Goal: Ask a question: Seek information or help from site administrators or community

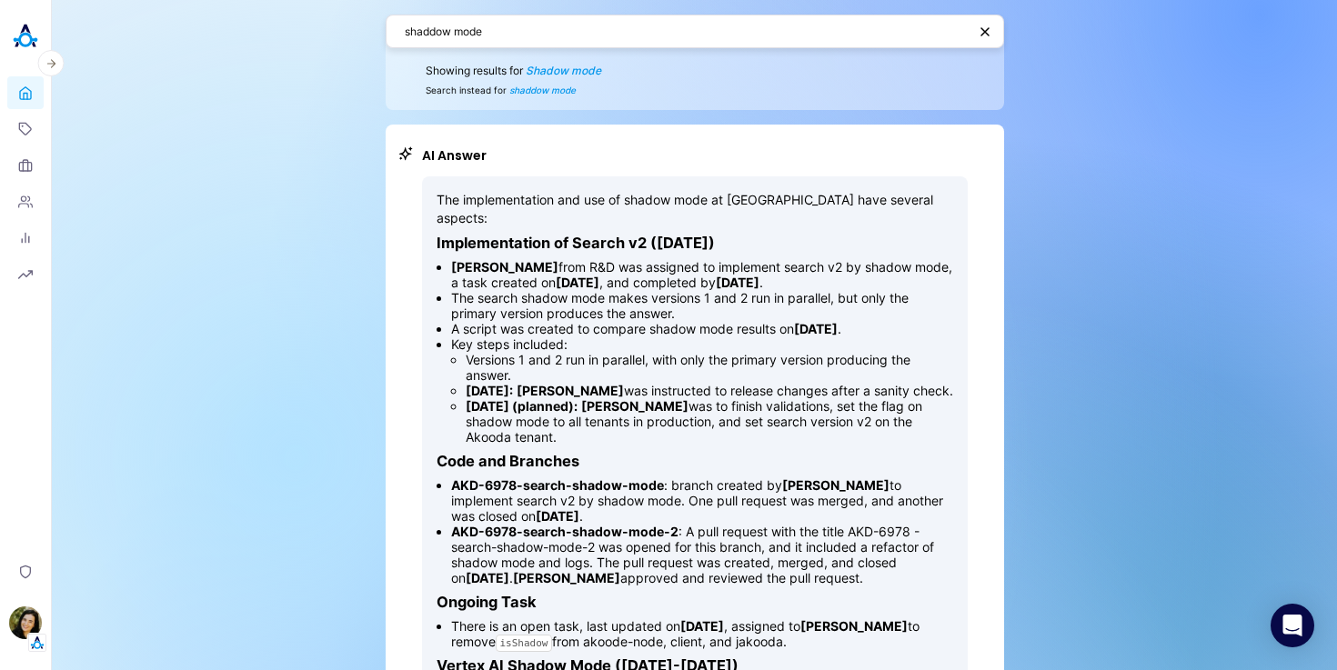
click at [5, 42] on header "Home Topics Organizations People Analytics Reports Privacy Ilana Djemal" at bounding box center [26, 335] width 52 height 670
click at [25, 44] on img at bounding box center [25, 36] width 36 height 36
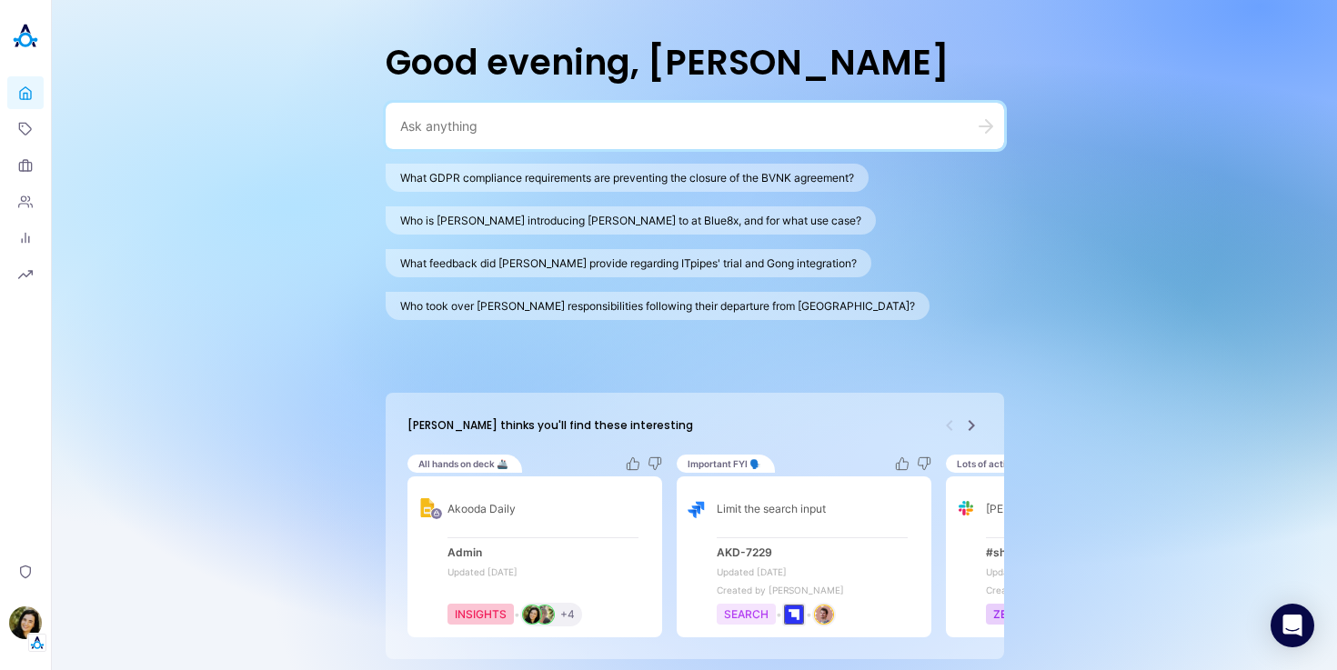
click at [450, 128] on textarea at bounding box center [673, 125] width 546 height 17
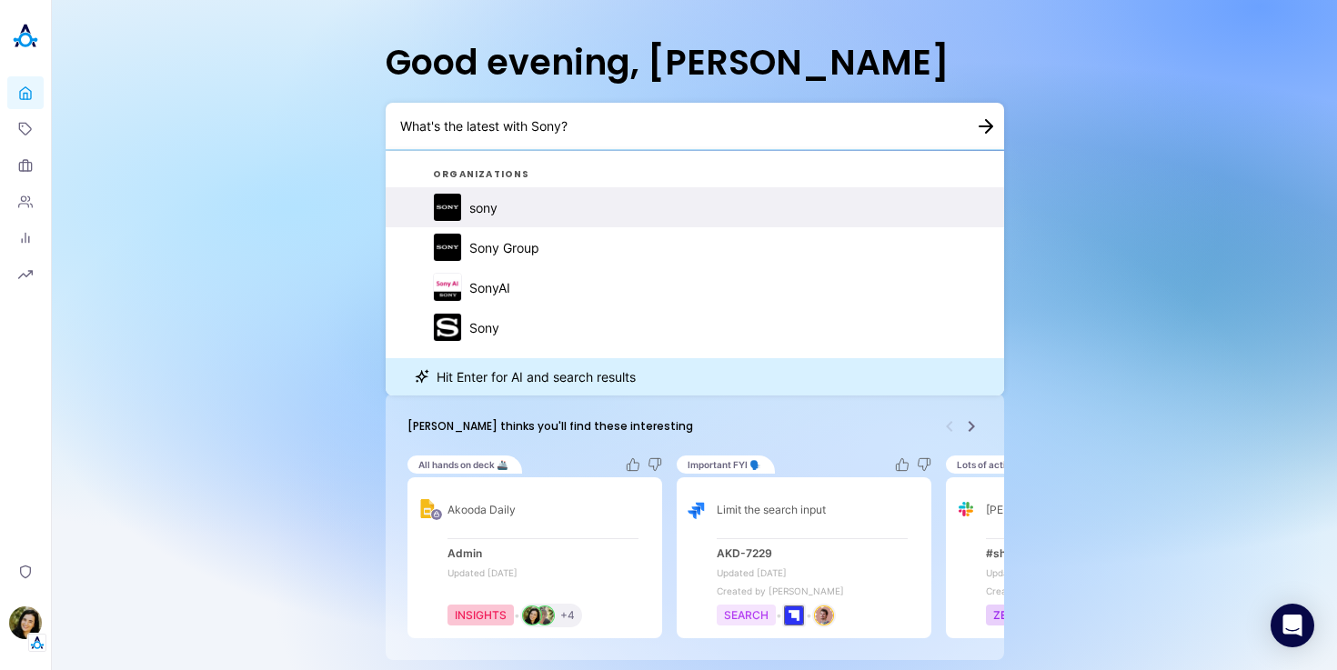
type textarea "What's the latest with Sony?"
click at [521, 206] on button "sony" at bounding box center [695, 207] width 619 height 40
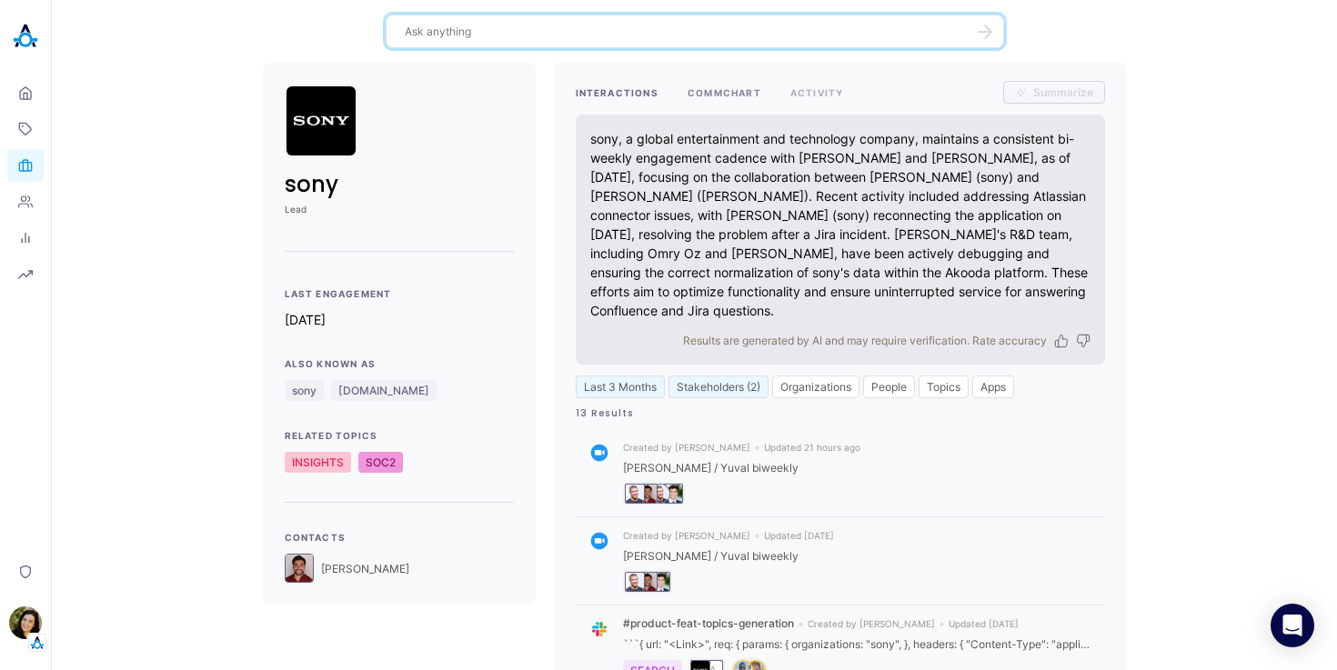
click at [726, 93] on button "COMMCHART" at bounding box center [725, 92] width 74 height 23
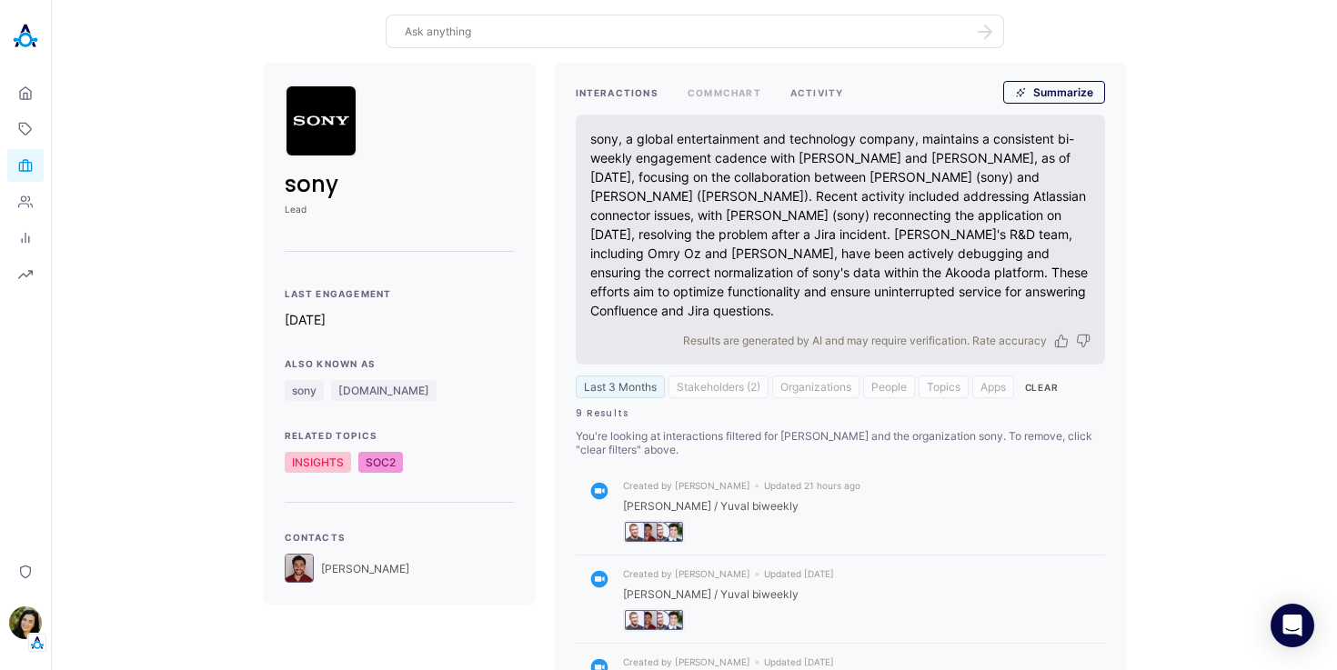
click at [815, 95] on button "ACTIVITY" at bounding box center [817, 92] width 54 height 23
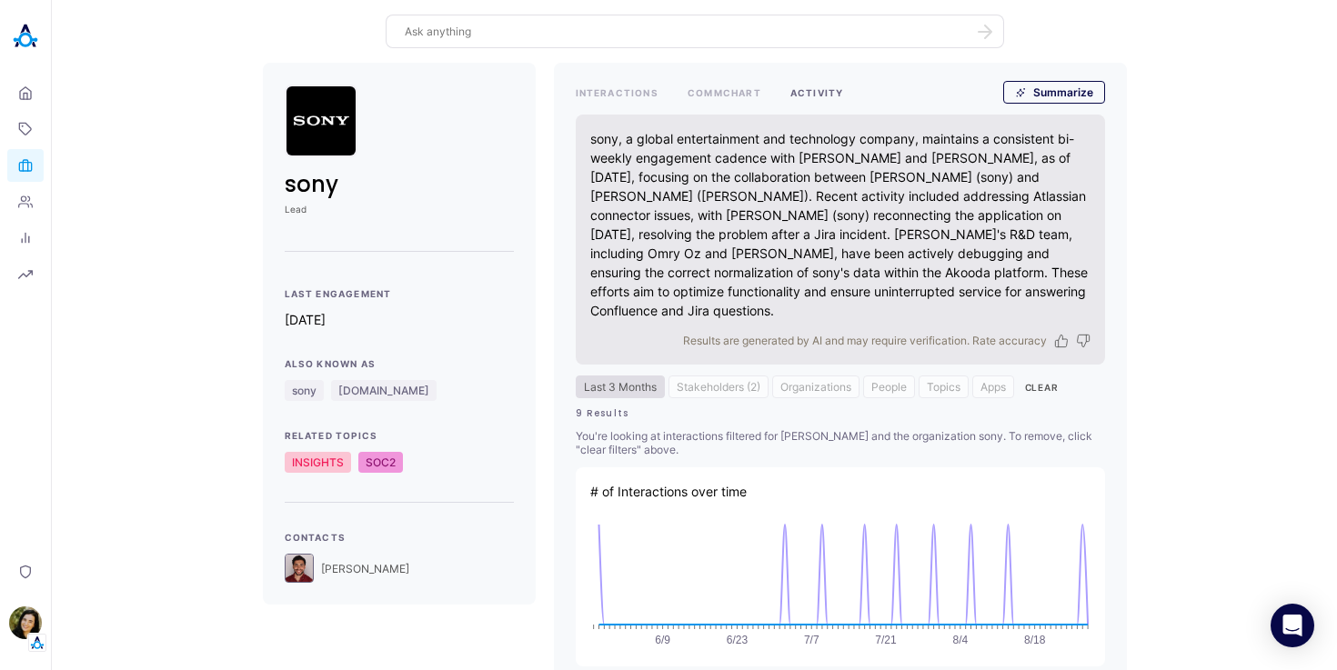
click at [634, 388] on button "Last 3 Months" at bounding box center [620, 387] width 89 height 23
select select "4"
select select "2025"
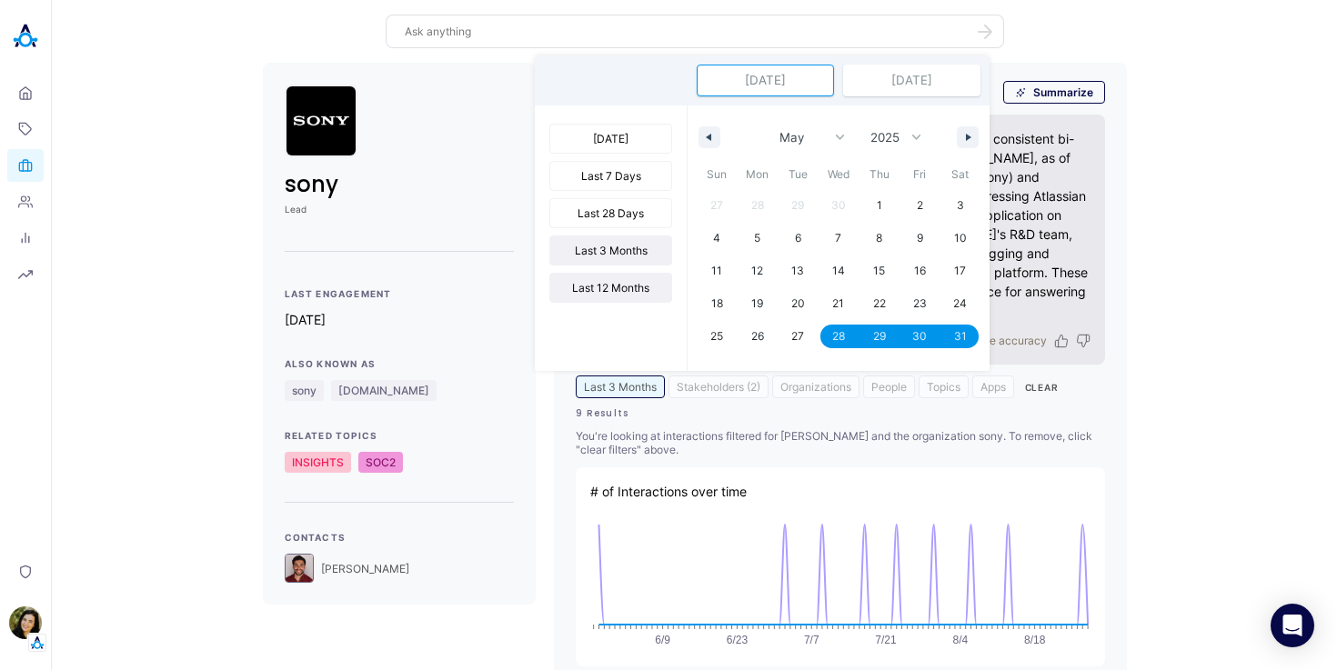
click at [617, 287] on button "Last 12 Months" at bounding box center [610, 288] width 123 height 30
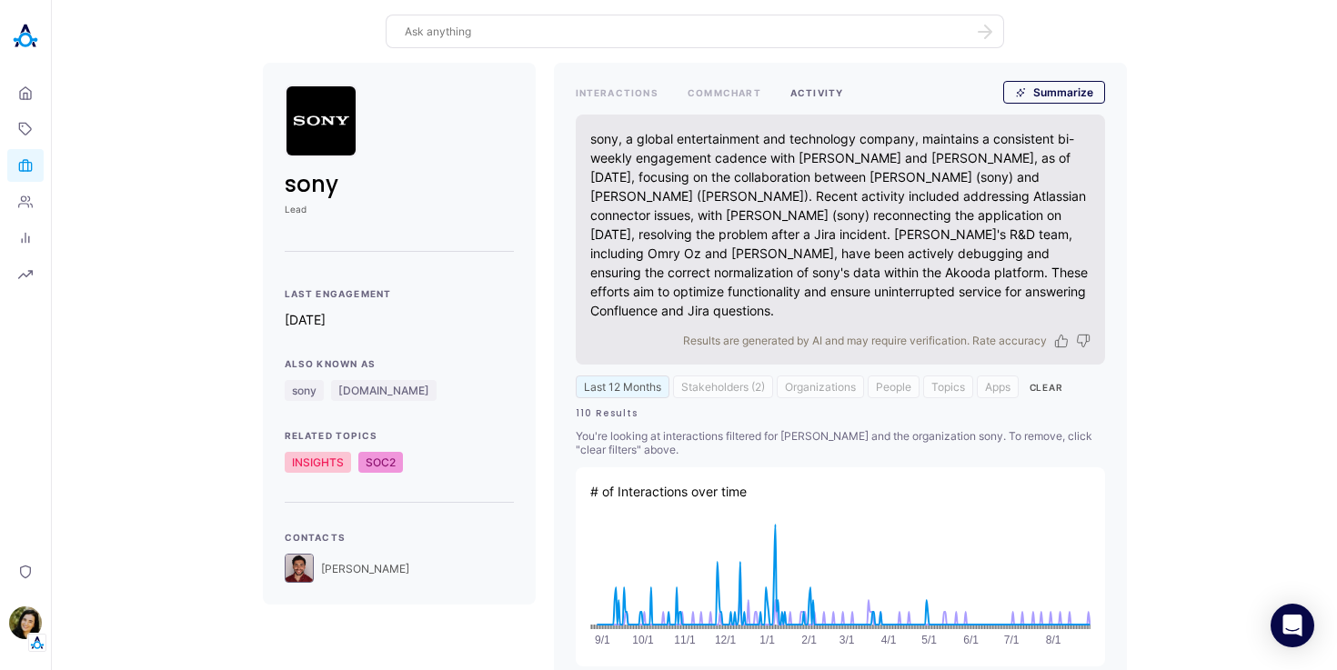
click at [486, 28] on textarea at bounding box center [684, 31] width 559 height 17
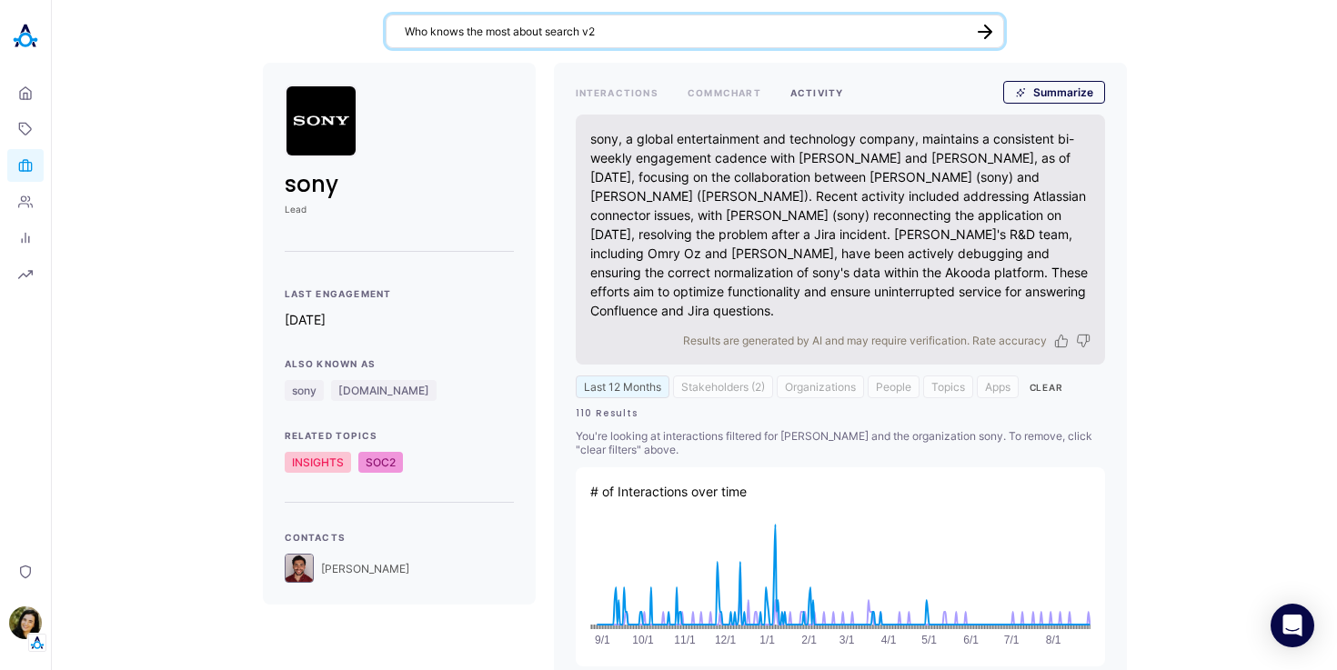
type textarea "Who knows the most about search v2?"
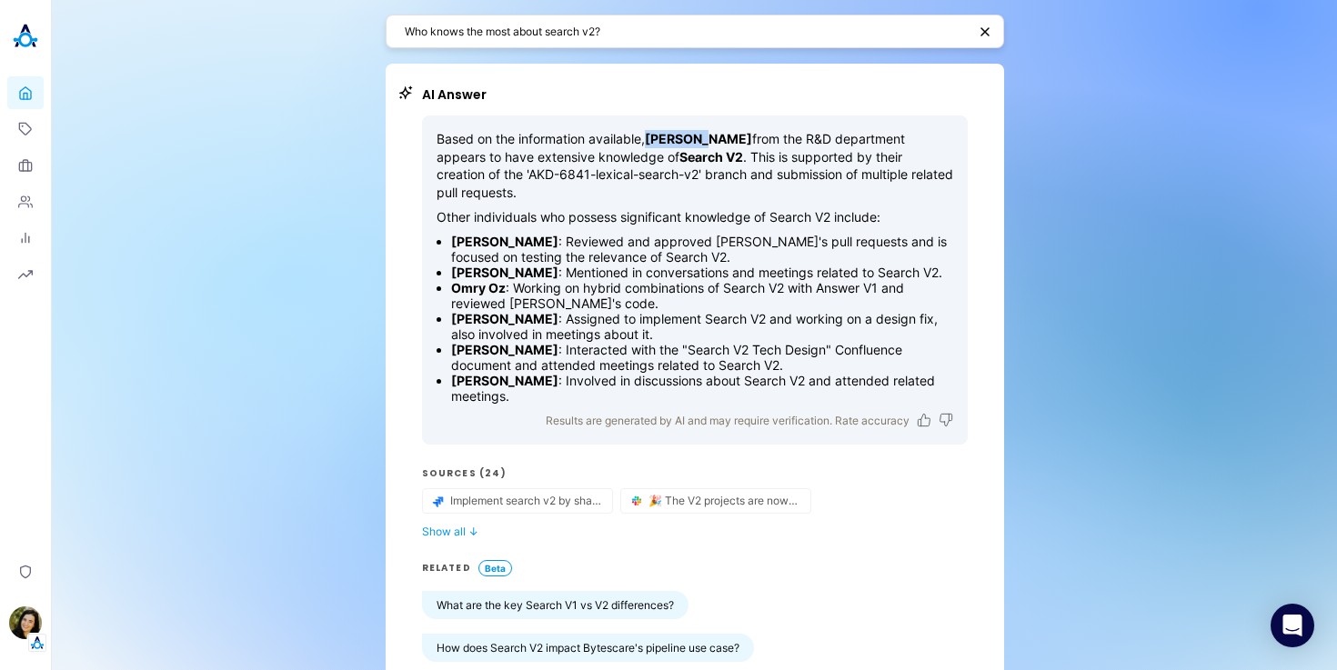
drag, startPoint x: 651, startPoint y: 136, endPoint x: 702, endPoint y: 140, distance: 51.1
click at [702, 140] on strong "[PERSON_NAME]" at bounding box center [698, 138] width 107 height 15
click at [708, 145] on strong "[PERSON_NAME]" at bounding box center [698, 138] width 107 height 15
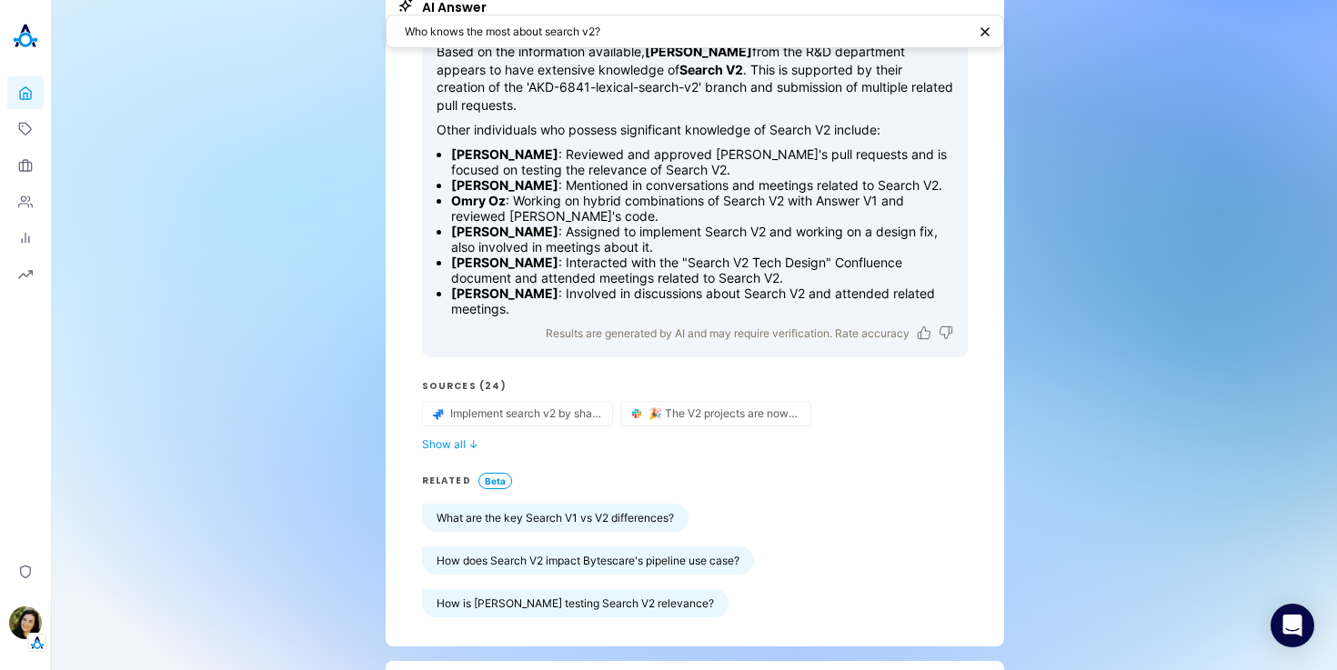
scroll to position [91, 0]
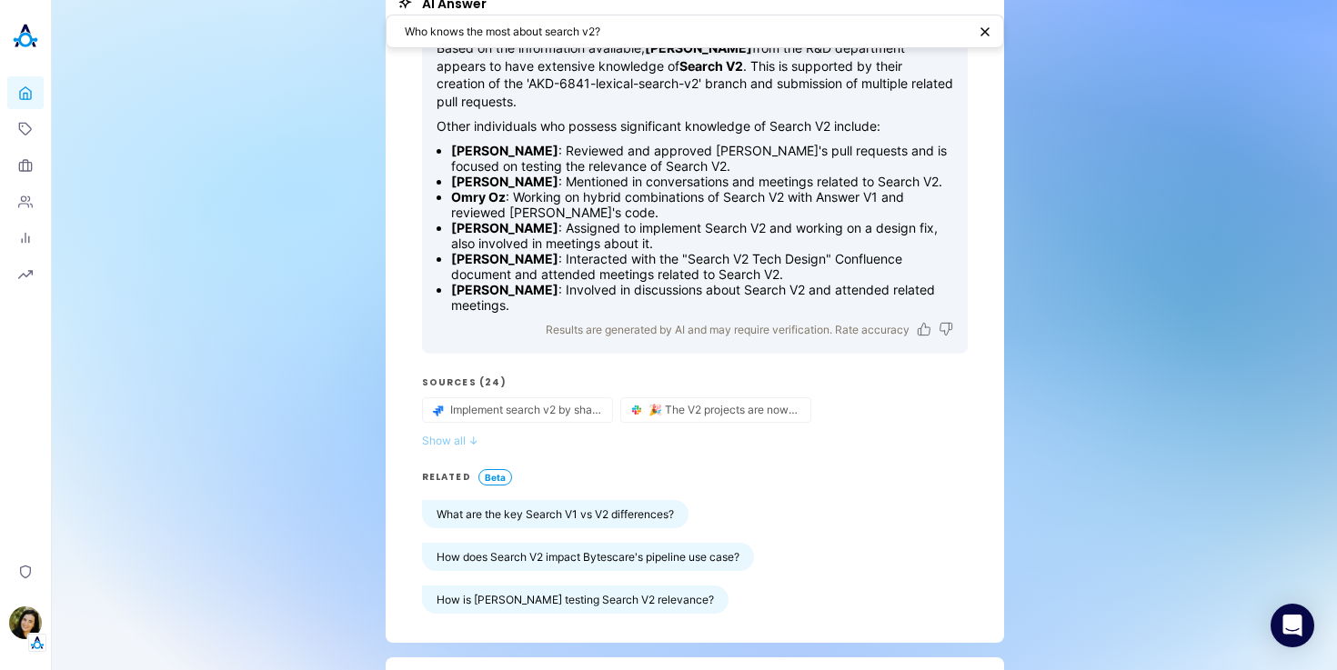
click at [462, 434] on button "Show all ↓" at bounding box center [695, 441] width 546 height 14
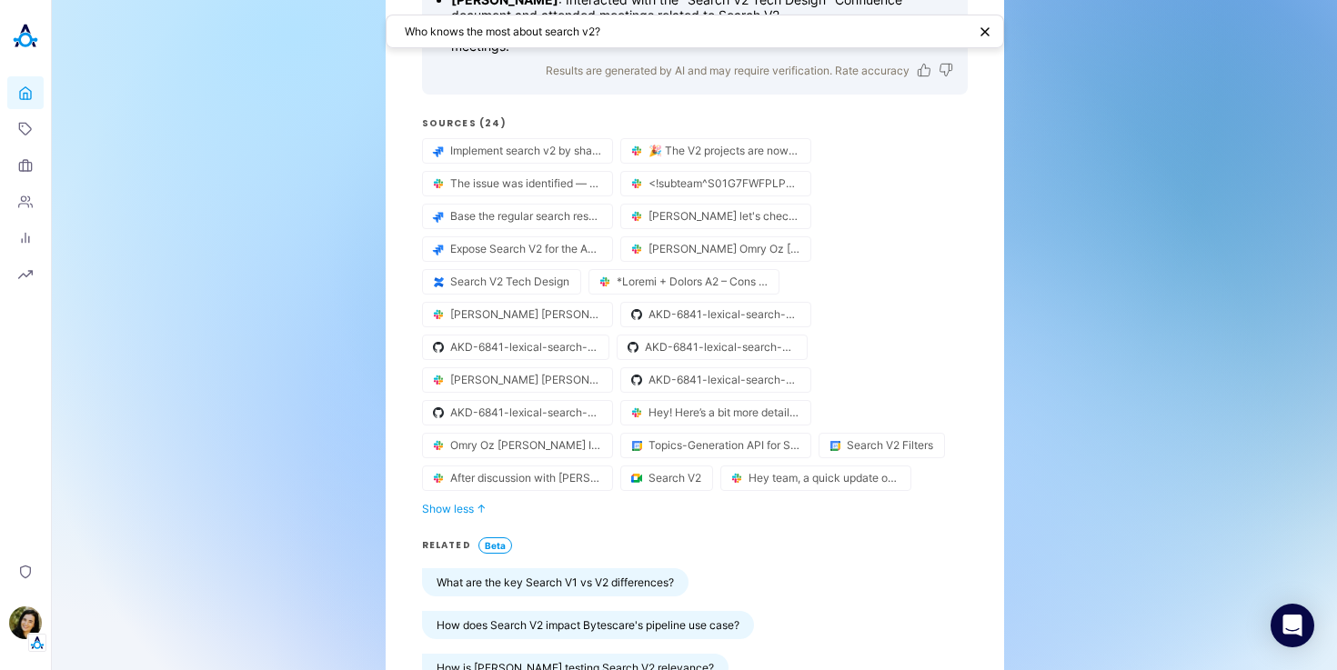
scroll to position [352, 0]
click at [27, 139] on link "Topics" at bounding box center [25, 129] width 36 height 33
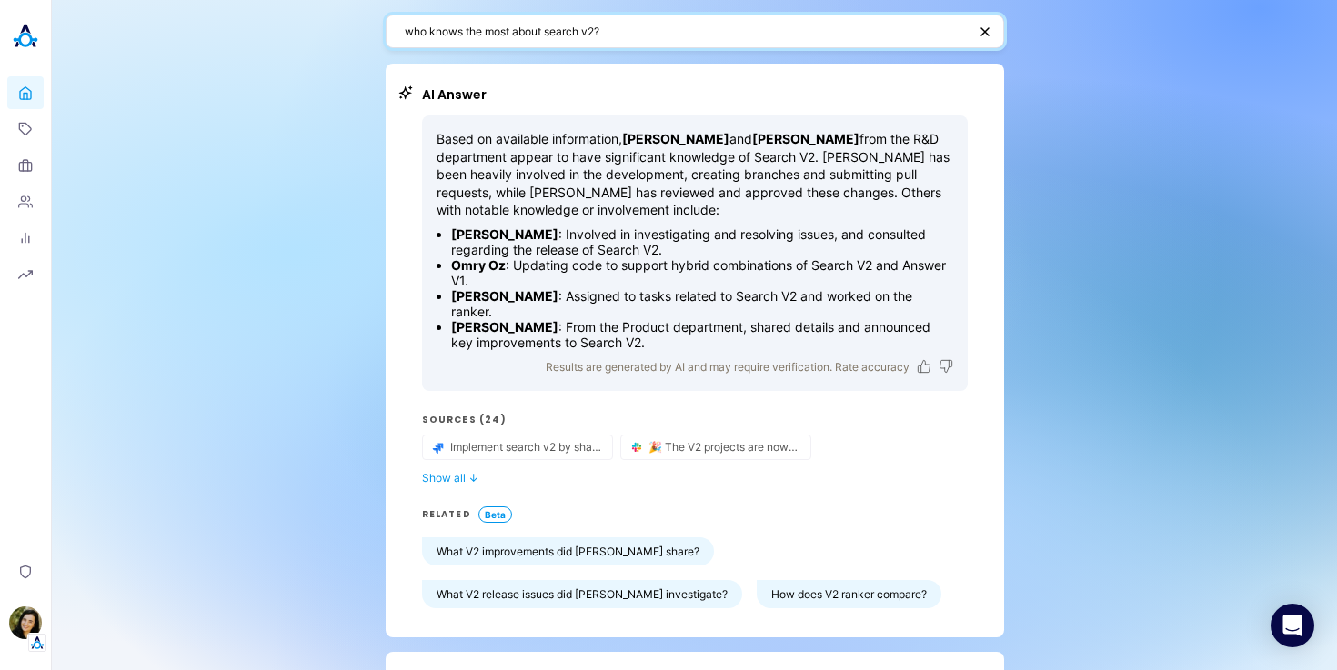
click at [424, 30] on textarea "who knows the most about search v2?" at bounding box center [686, 31] width 562 height 17
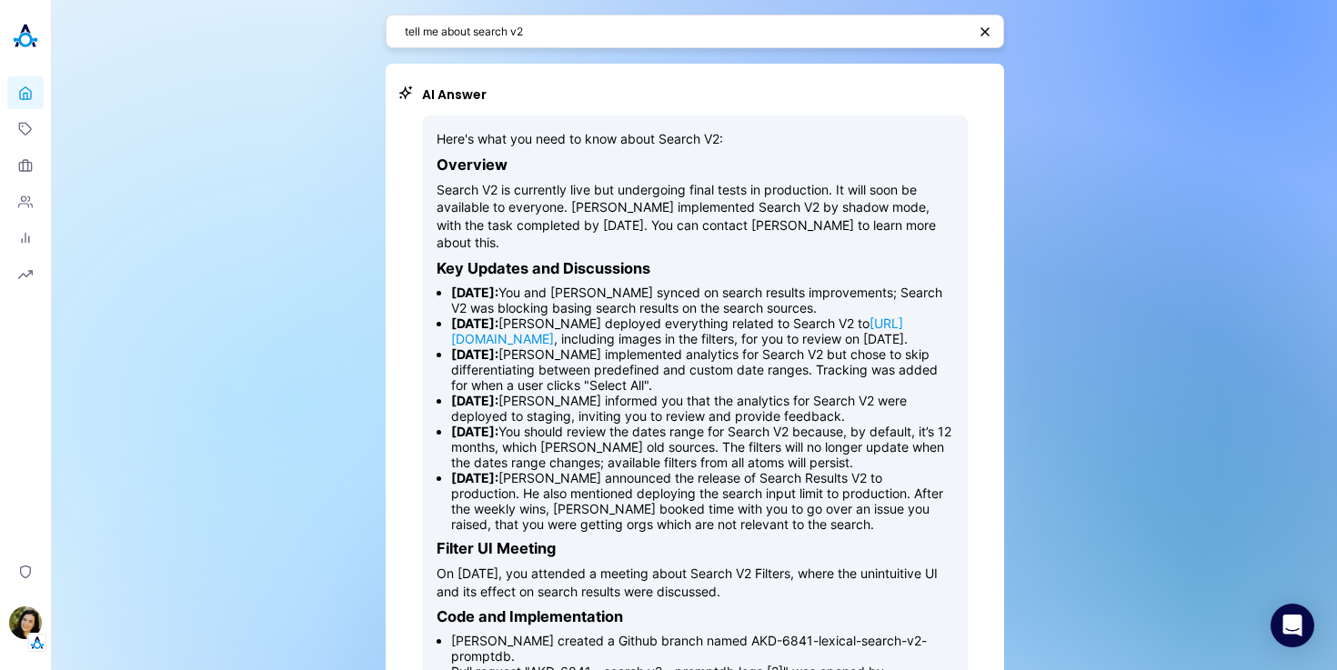
click at [446, 28] on textarea "tell me about search v2" at bounding box center [686, 31] width 562 height 17
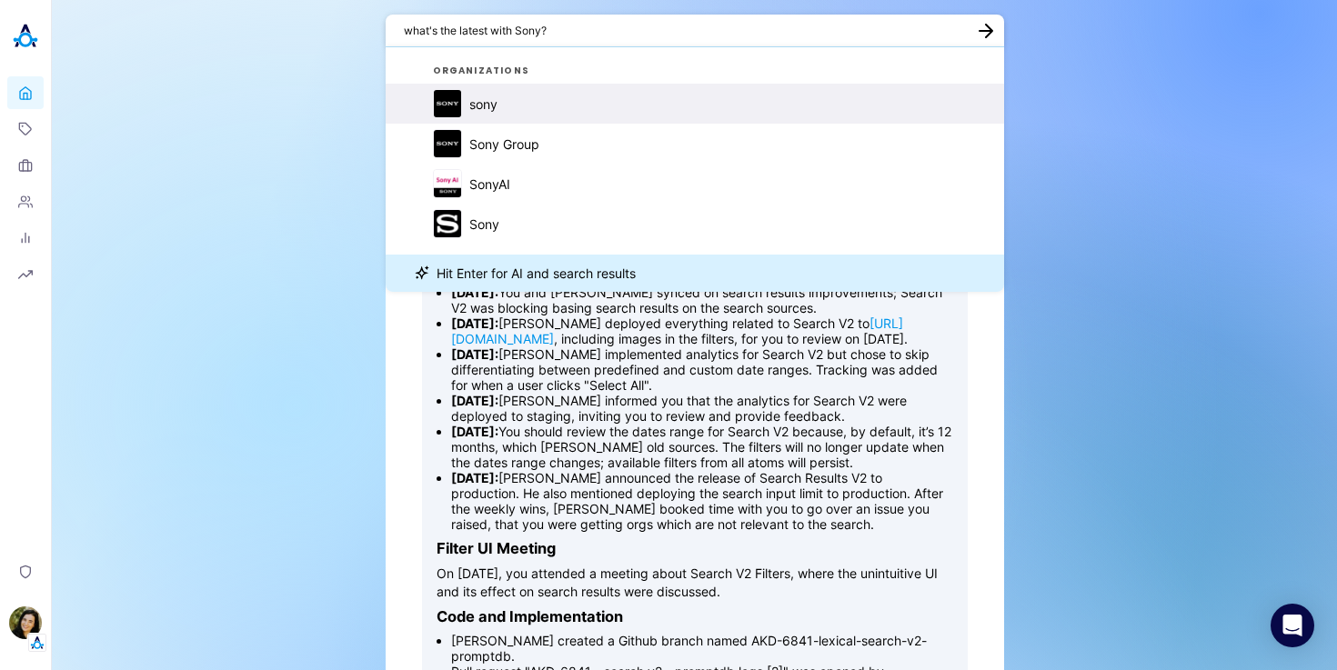
type textarea "what's the latest with Sony?"
click at [500, 99] on button "sony" at bounding box center [695, 104] width 619 height 40
